Goal: Find specific page/section: Find specific page/section

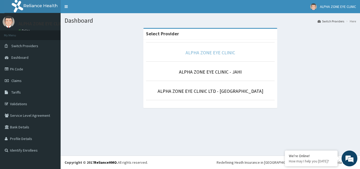
click at [207, 52] on link "ALPHA ZONE EYE CLINIC" at bounding box center [211, 53] width 50 height 6
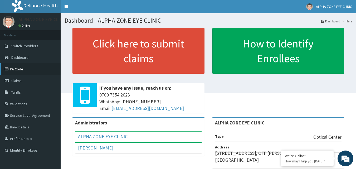
click at [16, 70] on link "PA Code" at bounding box center [30, 69] width 61 height 12
